Goal: Information Seeking & Learning: Learn about a topic

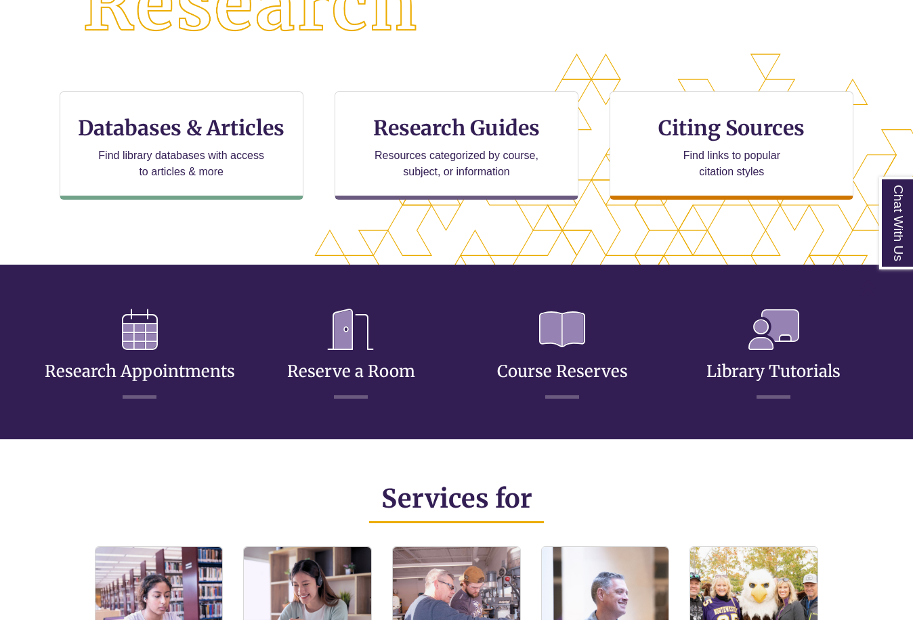
scroll to position [276, 913]
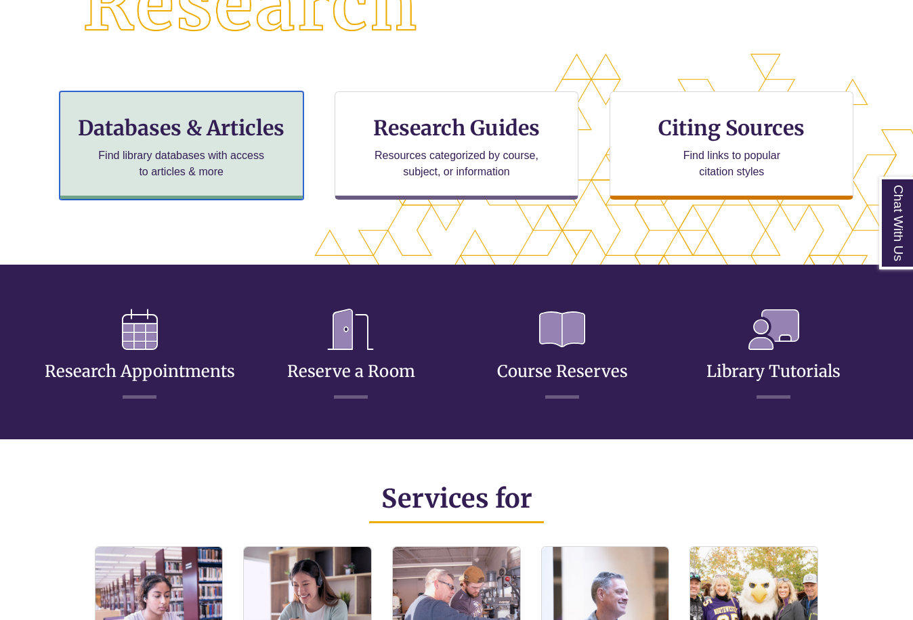
click at [167, 120] on h3 "Databases & Articles" at bounding box center [181, 128] width 221 height 26
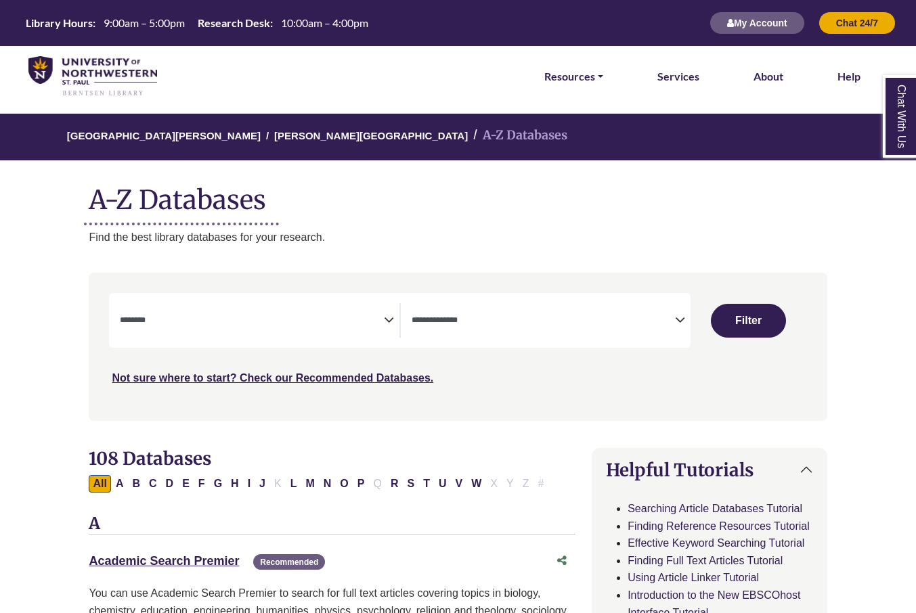
select select "Database Subject Filter"
select select "Database Types Filter"
click at [184, 483] on button "E" at bounding box center [186, 484] width 16 height 18
select select "Database Subject Filter"
select select "Database Types Filter"
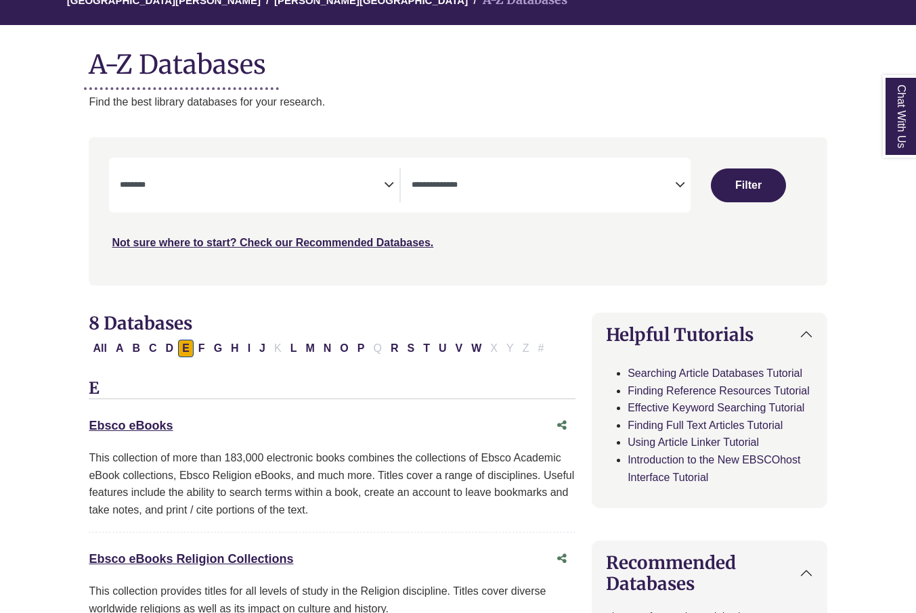
scroll to position [203, 0]
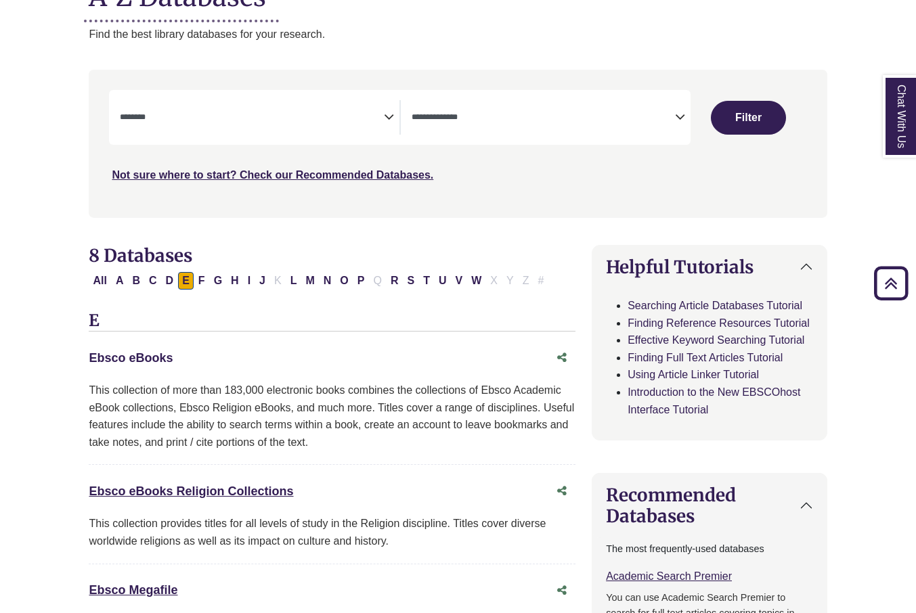
click at [137, 357] on link "Ebsco eBooks This link opens in a new window" at bounding box center [131, 358] width 84 height 14
